Goal: Task Accomplishment & Management: Complete application form

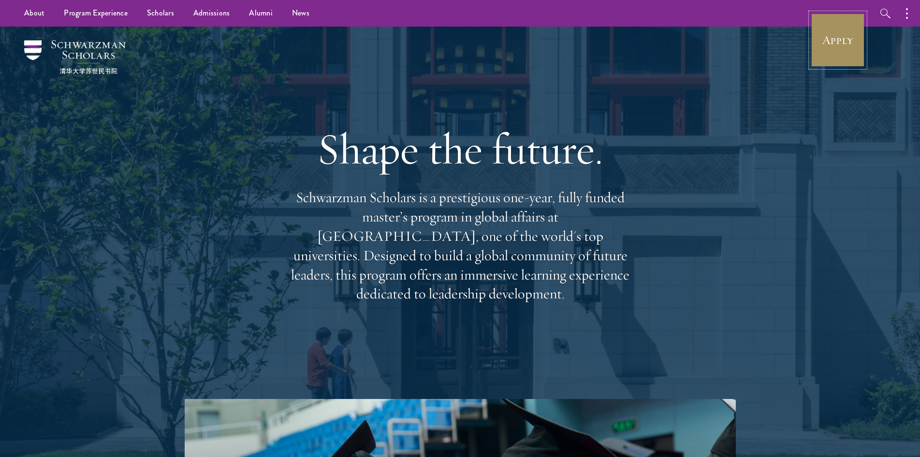
click at [848, 41] on link "Apply" at bounding box center [838, 40] width 54 height 54
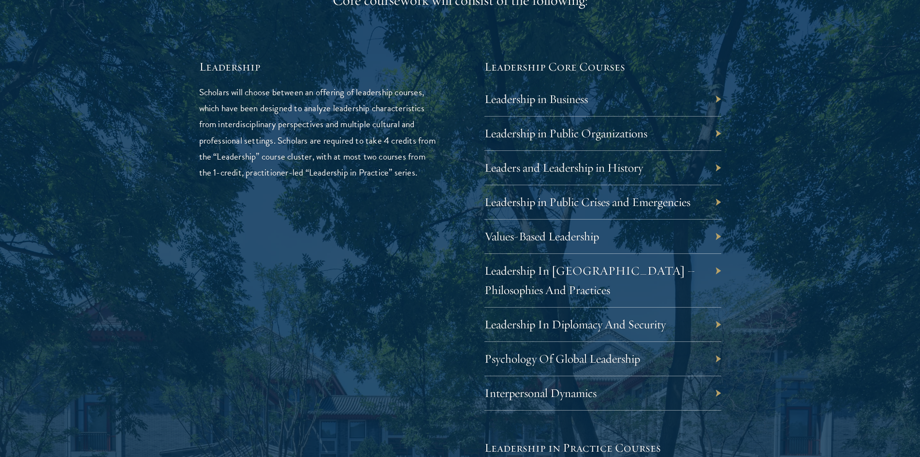
scroll to position [1644, 0]
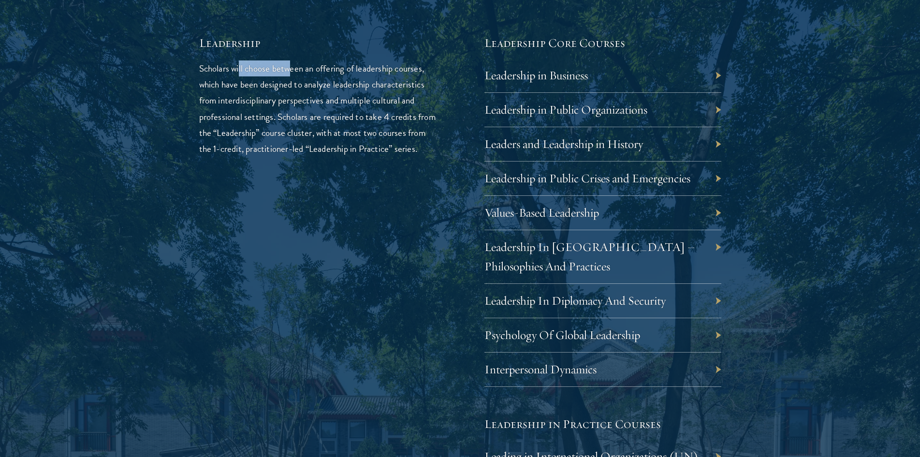
drag, startPoint x: 239, startPoint y: 69, endPoint x: 289, endPoint y: 73, distance: 49.5
click at [289, 73] on p "Scholars will choose between an offering of leadership courses, which have been…" at bounding box center [317, 108] width 237 height 96
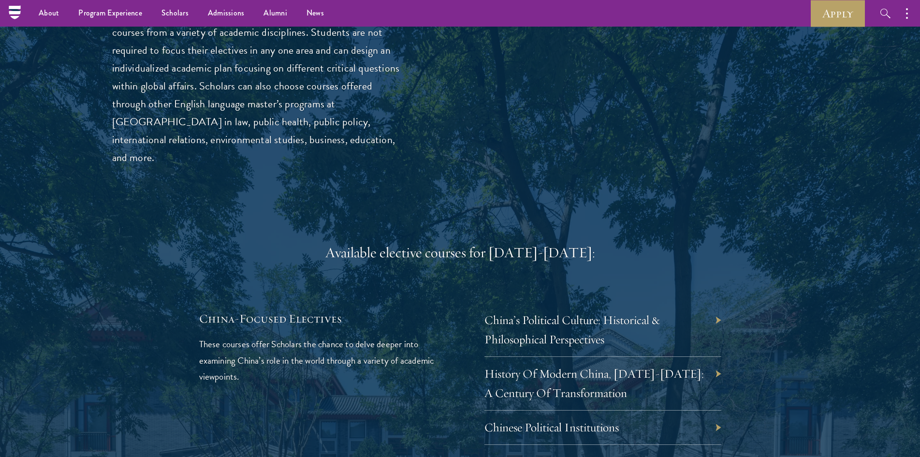
scroll to position [2514, 0]
